Goal: Information Seeking & Learning: Understand process/instructions

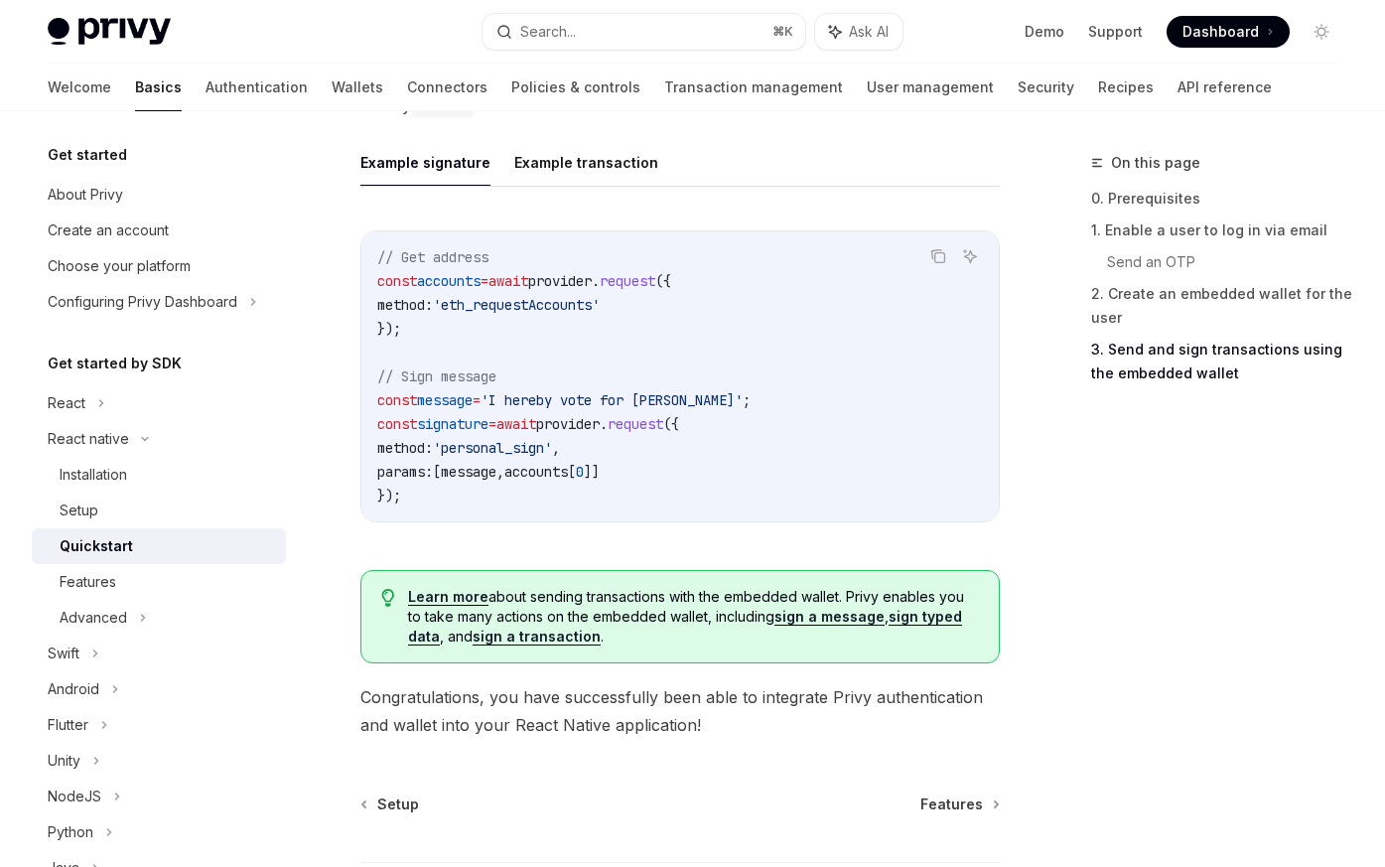
scroll to position [2907, 0]
click at [115, 575] on div "Features" at bounding box center [88, 582] width 57 height 24
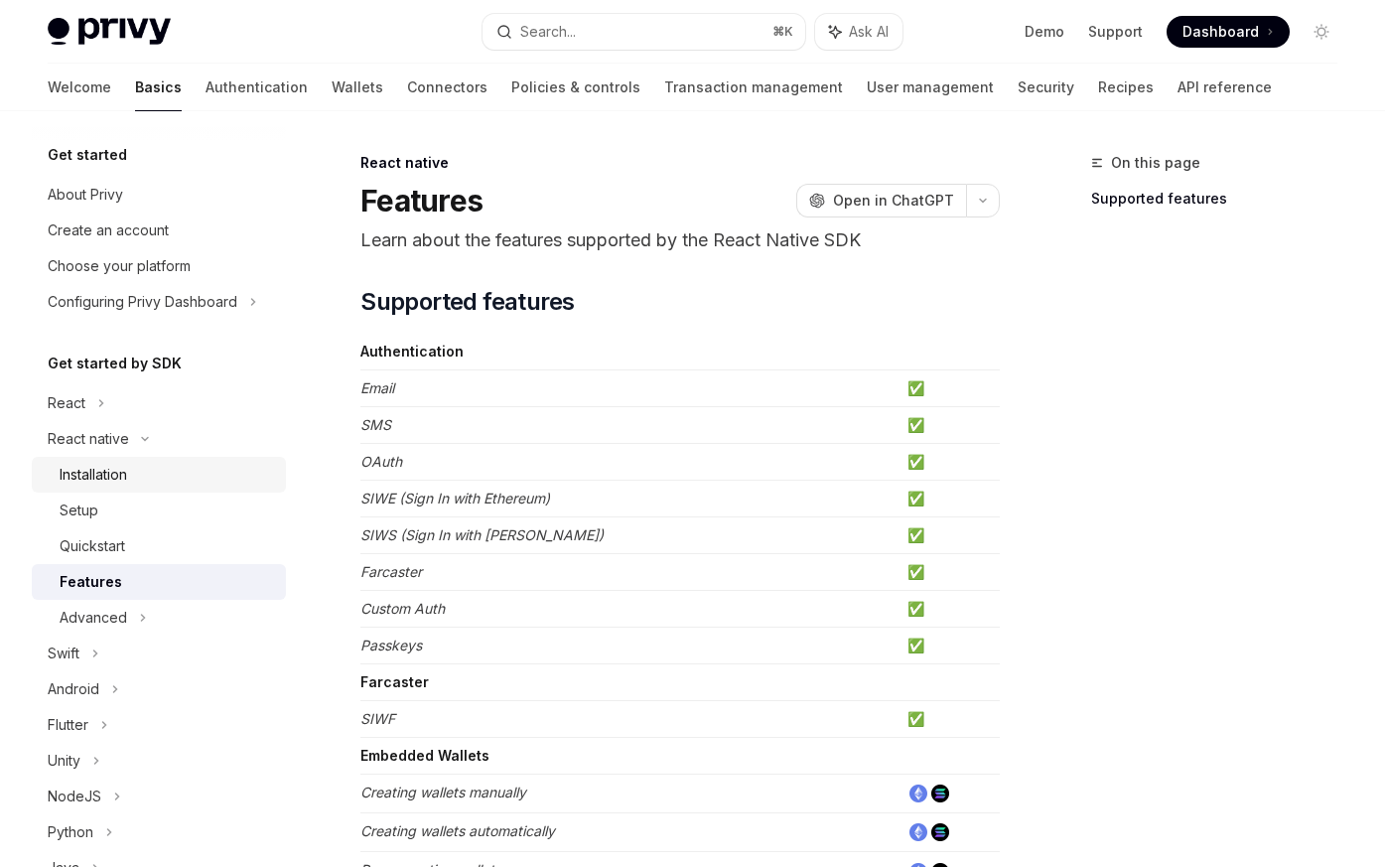
click at [107, 479] on div "Installation" at bounding box center [93, 475] width 67 height 24
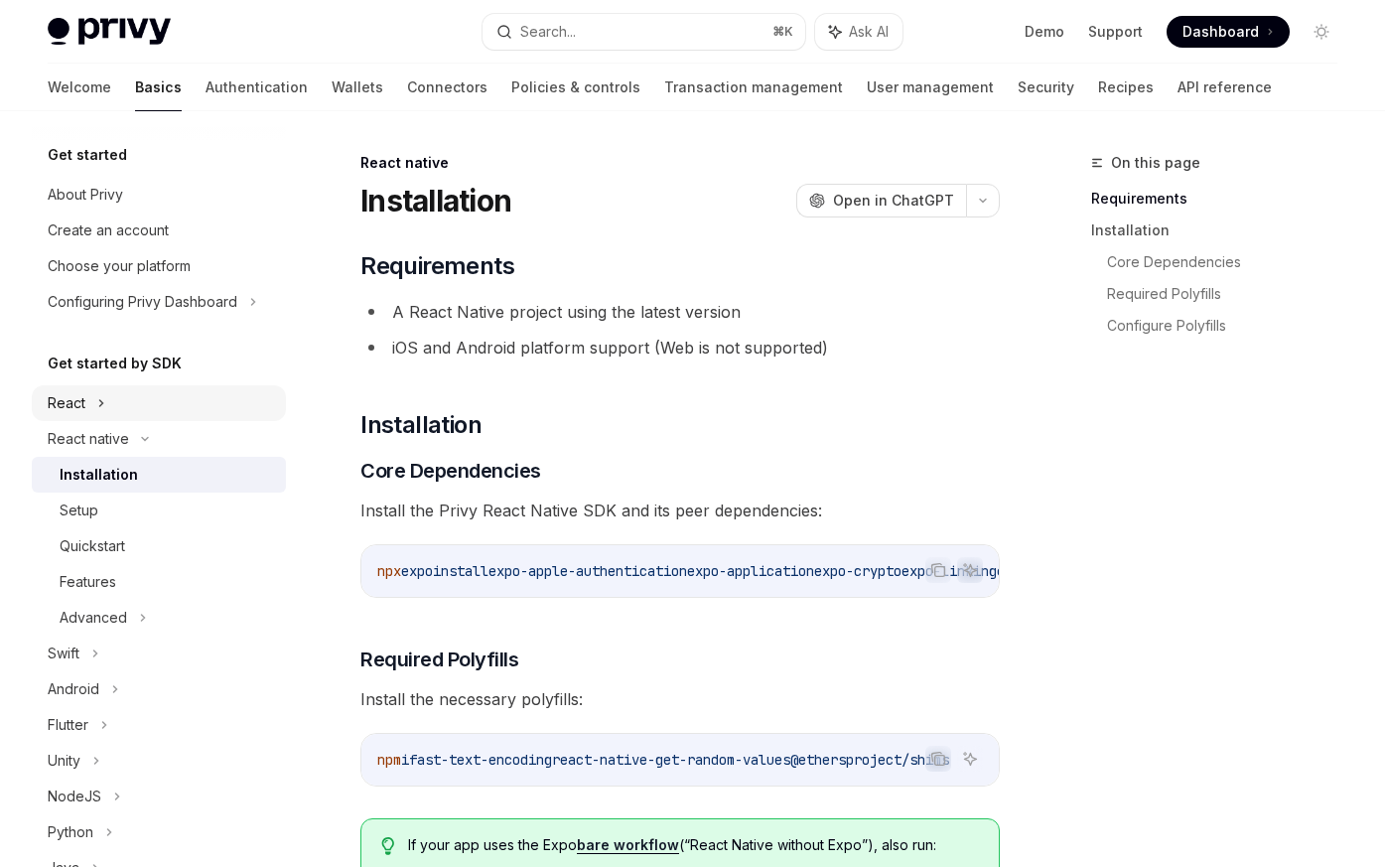
click at [65, 387] on div "React" at bounding box center [159, 403] width 254 height 36
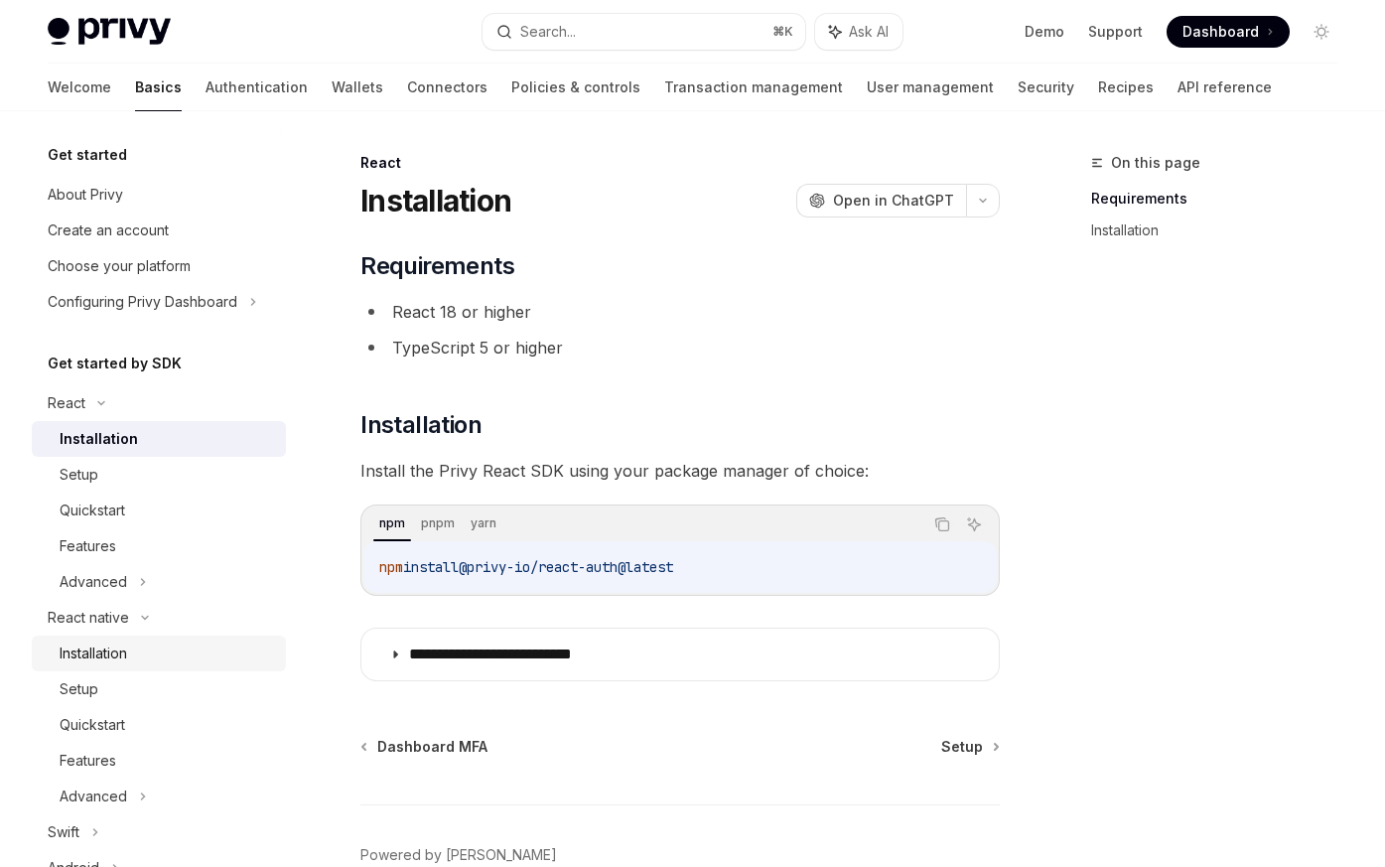
click at [106, 652] on div "Installation" at bounding box center [93, 653] width 67 height 24
type textarea "*"
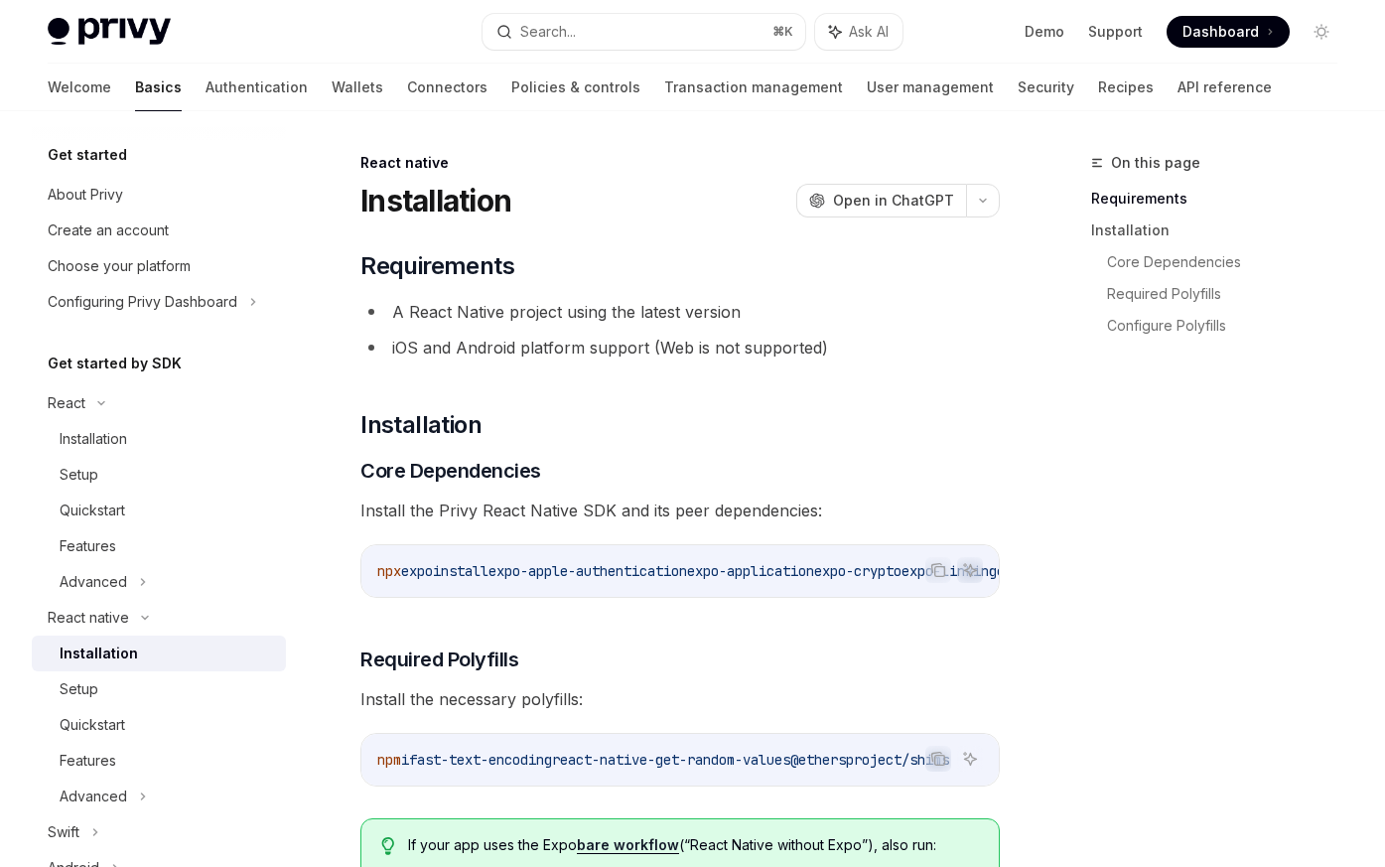
click at [1222, 35] on span "Dashboard" at bounding box center [1220, 32] width 76 height 20
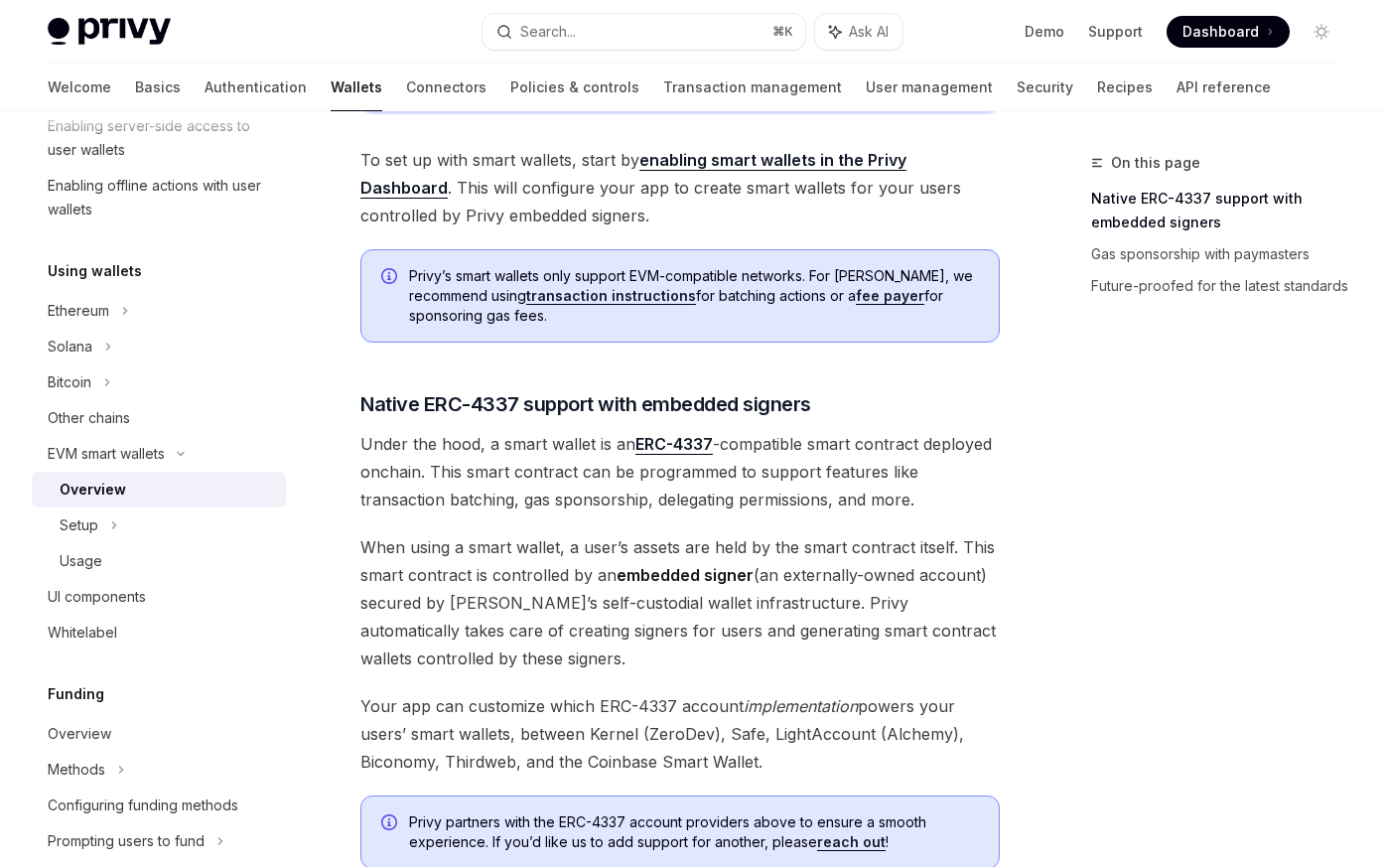
scroll to position [653, 0]
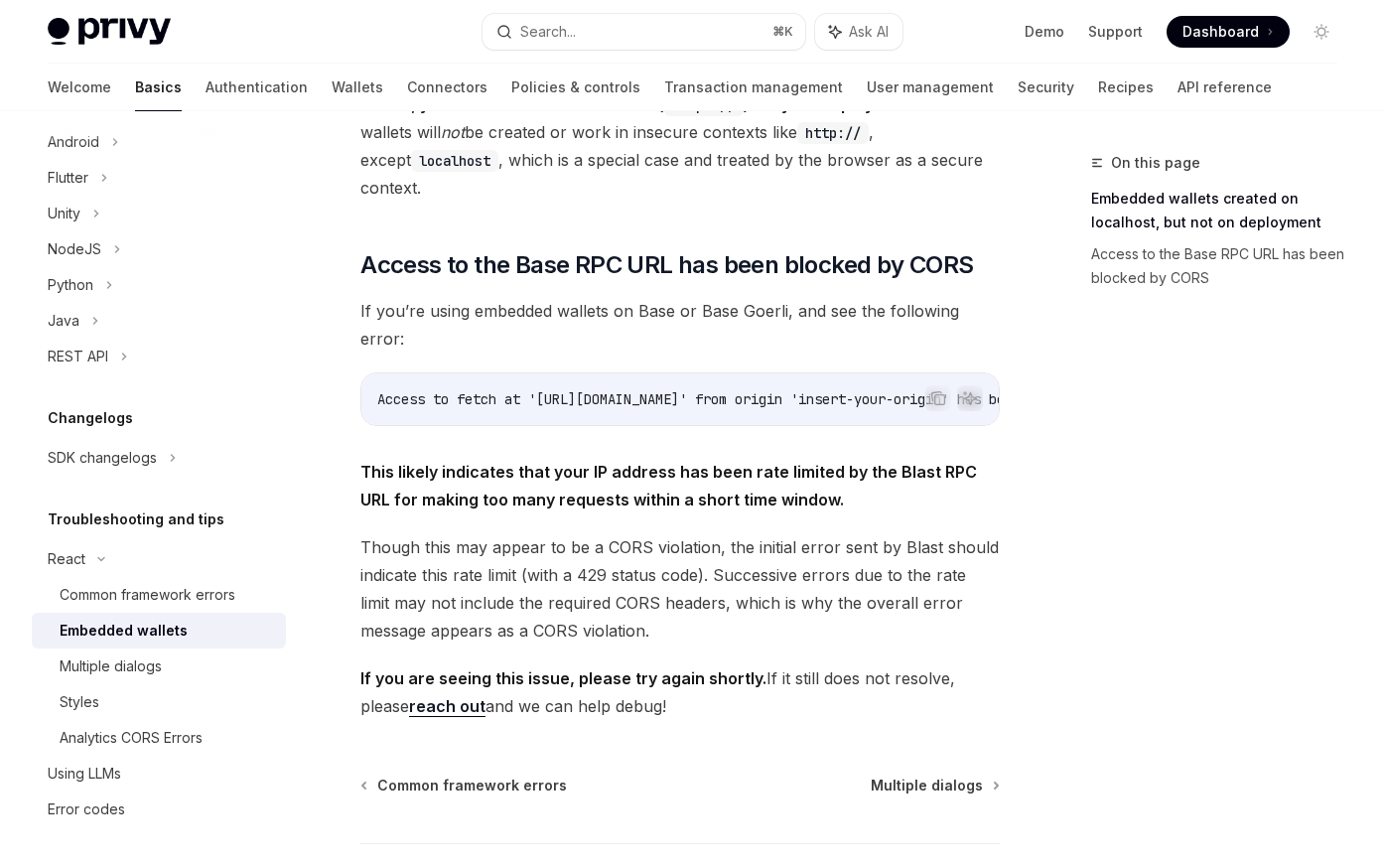
scroll to position [629, 0]
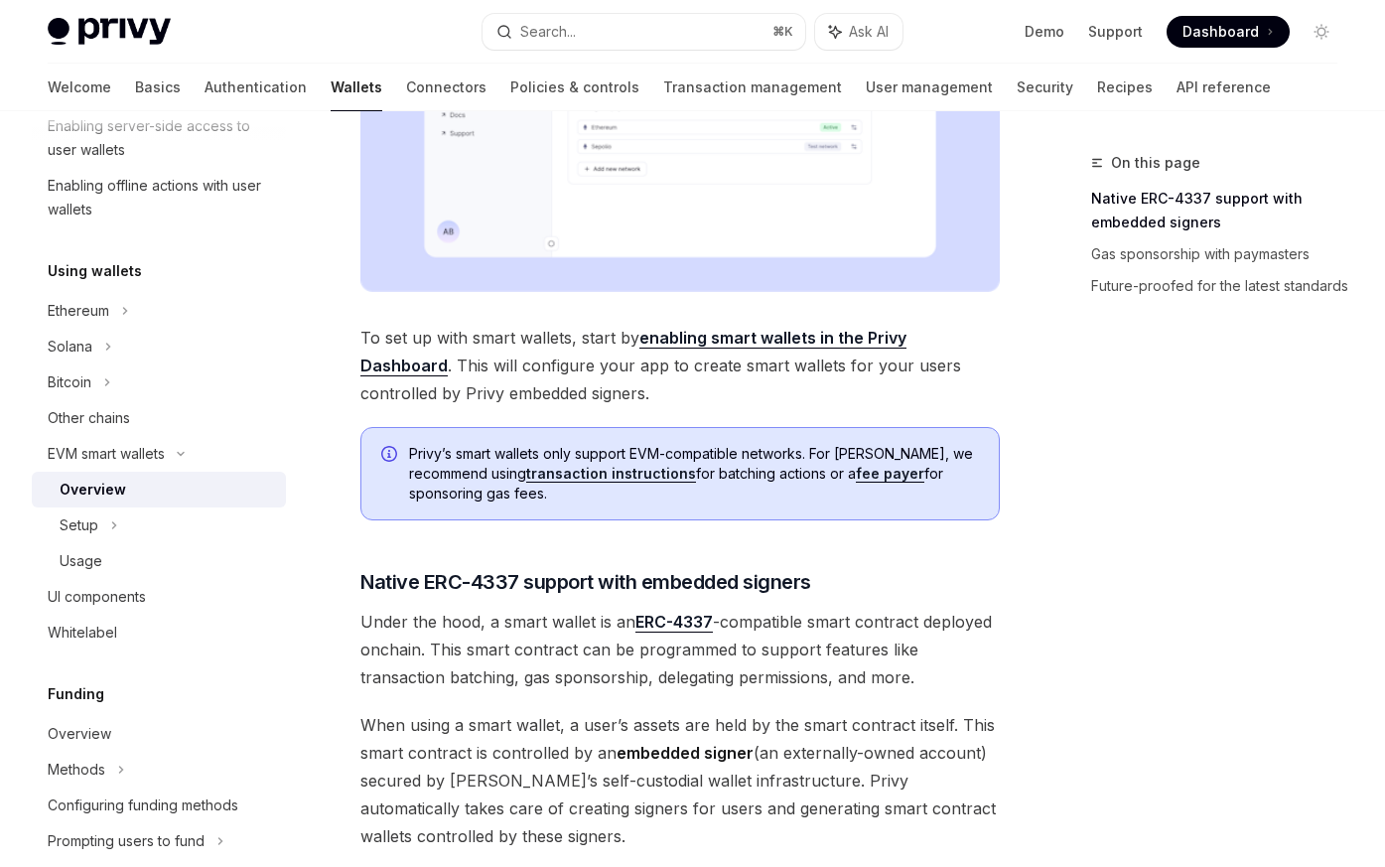
scroll to position [600, 0]
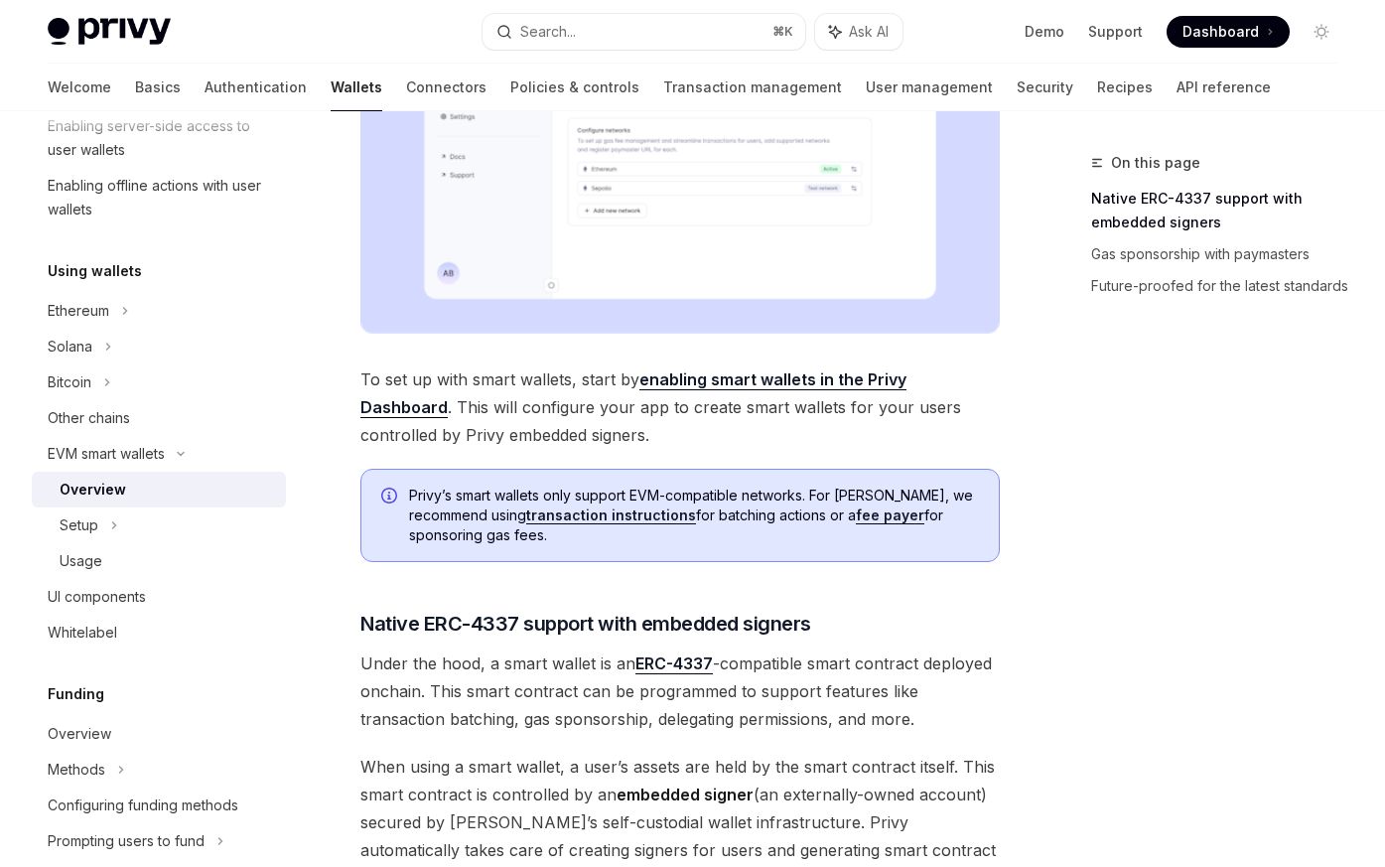
click at [771, 376] on link "enabling smart wallets in the Privy Dashboard" at bounding box center [633, 393] width 546 height 49
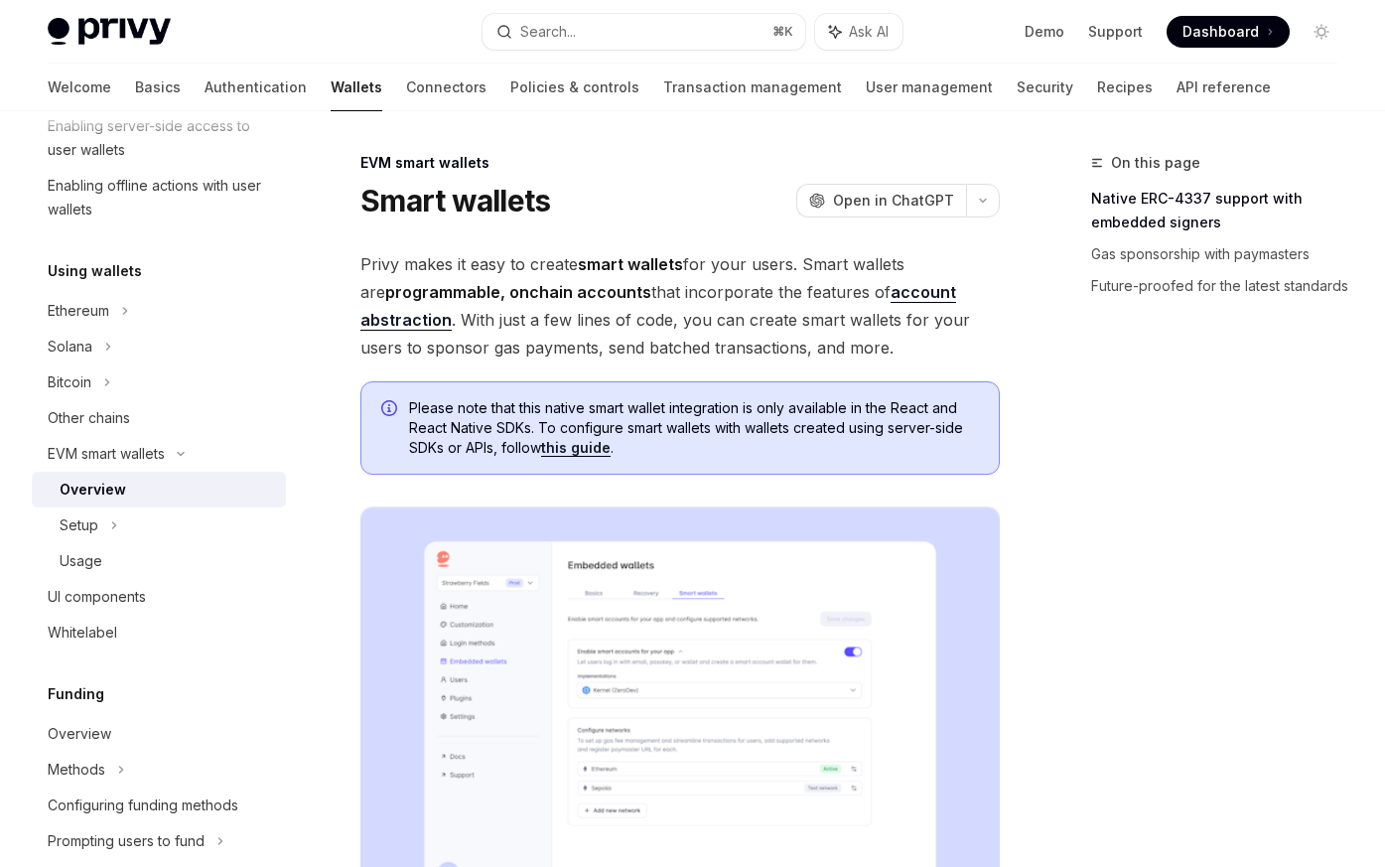
type textarea "*"
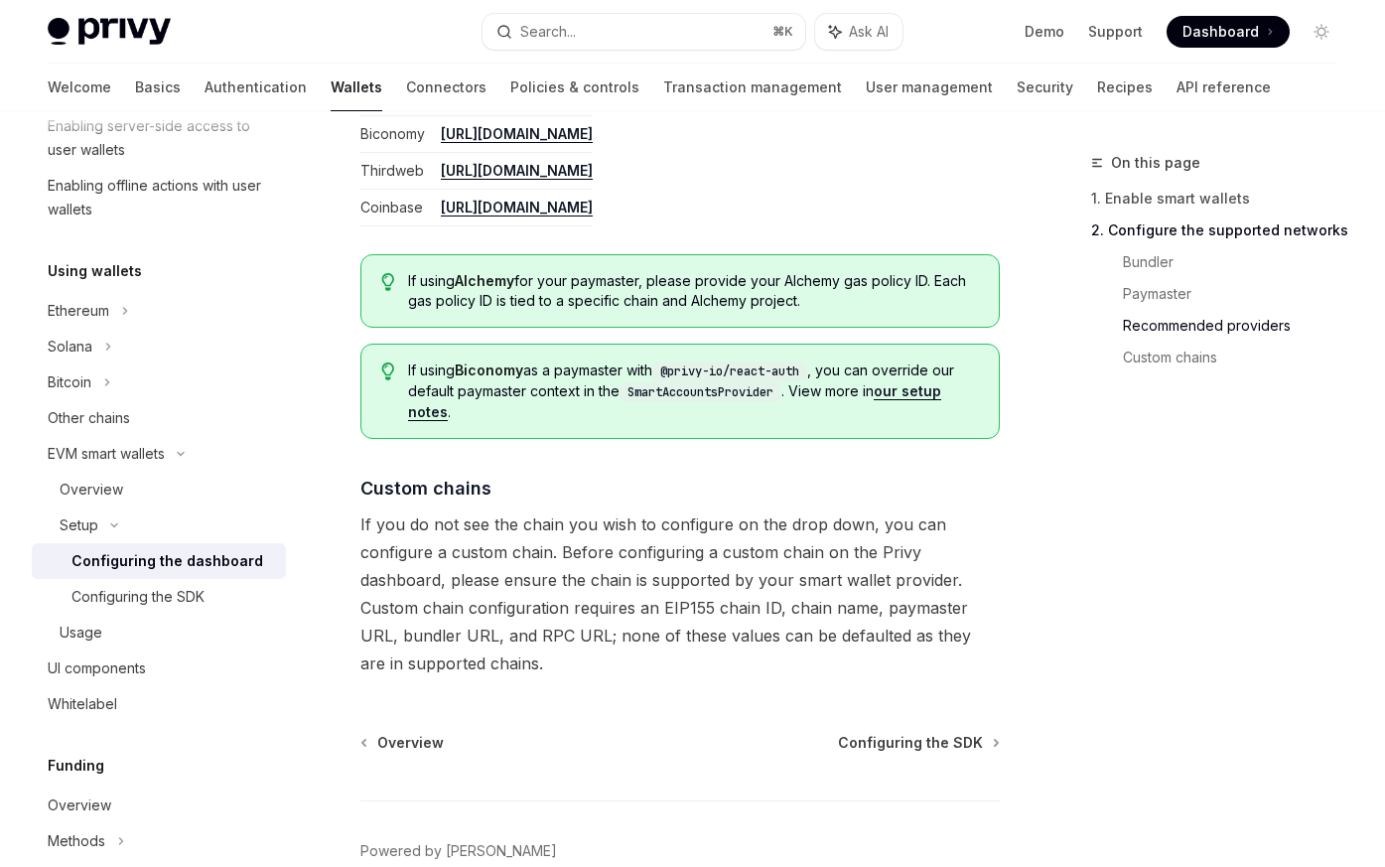
scroll to position [2586, 0]
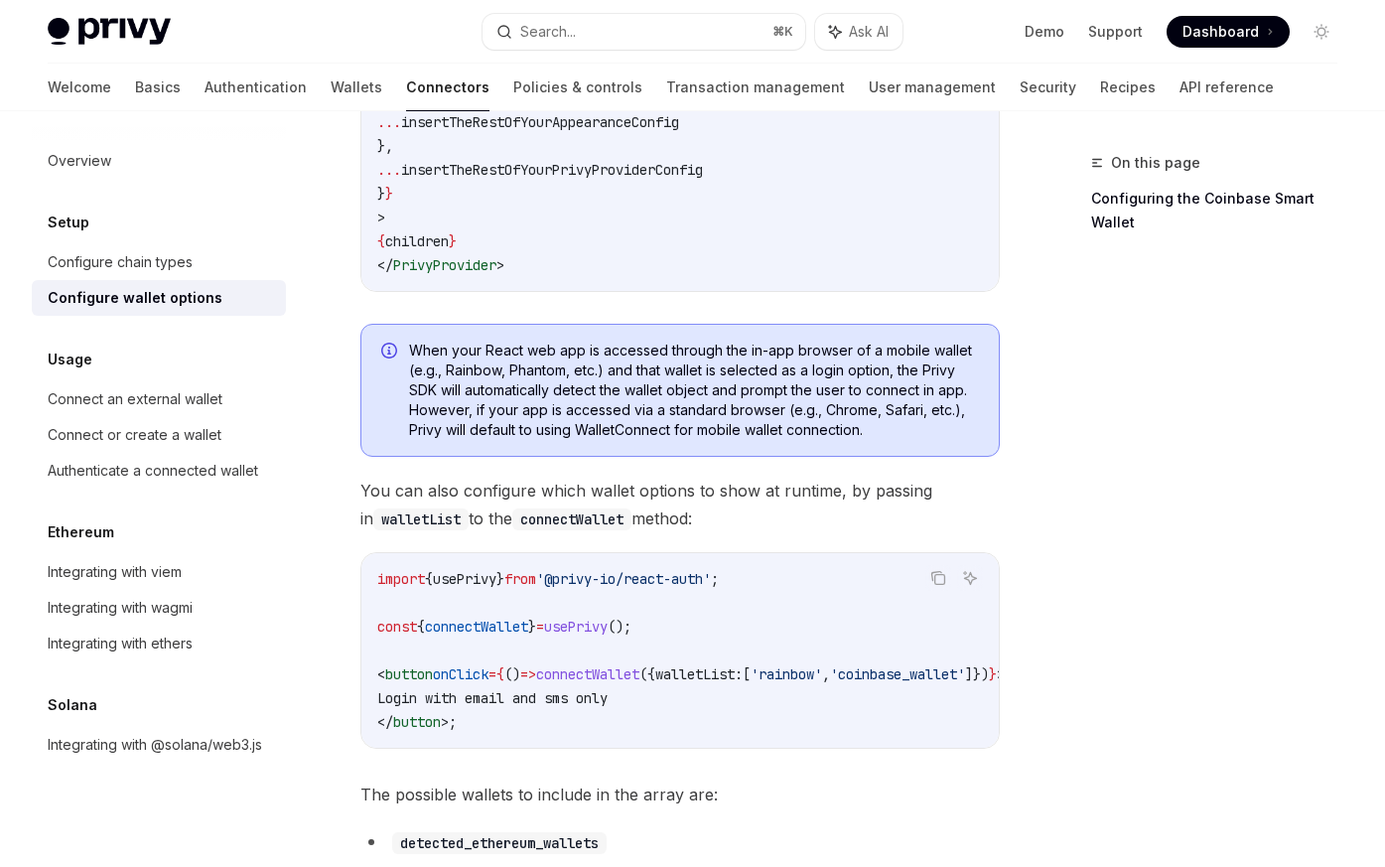
scroll to position [662, 0]
